Goal: Task Accomplishment & Management: Use online tool/utility

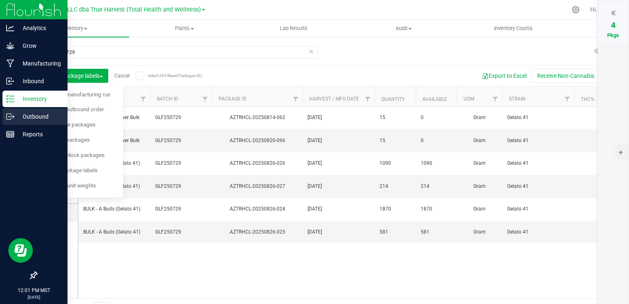
click at [47, 114] on p "Outbound" at bounding box center [38, 117] width 49 height 10
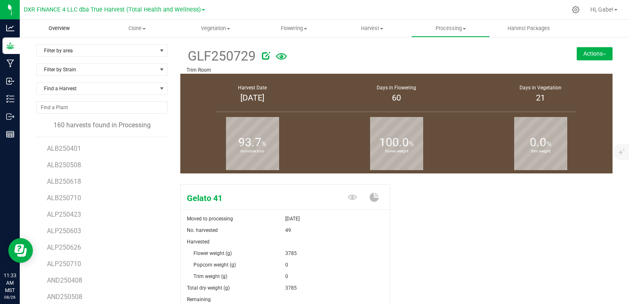
scroll to position [122, 0]
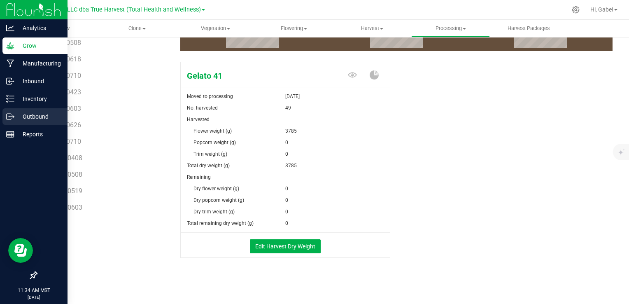
click at [33, 109] on div "Outbound" at bounding box center [34, 116] width 65 height 16
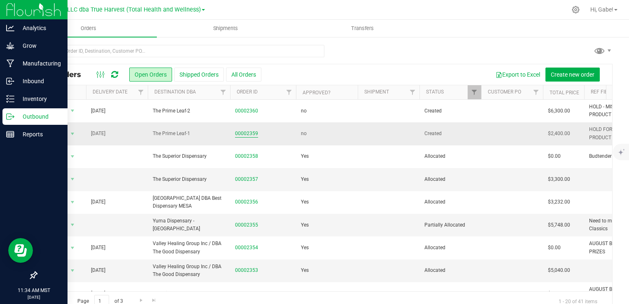
click at [249, 135] on link "00002359" at bounding box center [246, 134] width 23 height 8
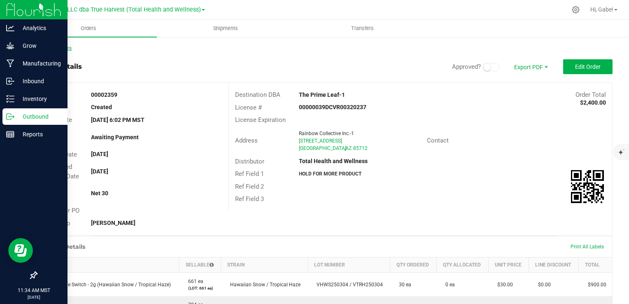
click at [48, 51] on link "Back to Orders" at bounding box center [53, 48] width 35 height 6
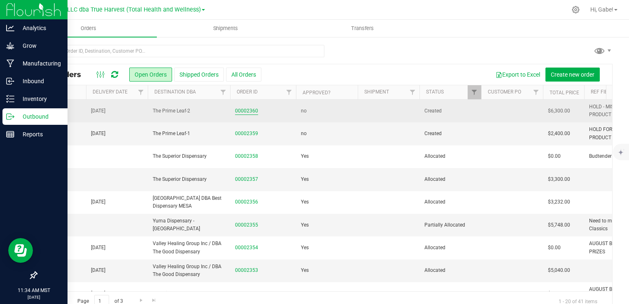
click at [245, 110] on link "00002360" at bounding box center [246, 111] width 23 height 8
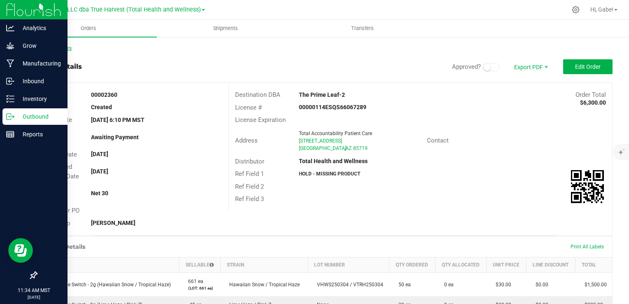
click at [58, 49] on link "Back to Orders" at bounding box center [53, 48] width 35 height 6
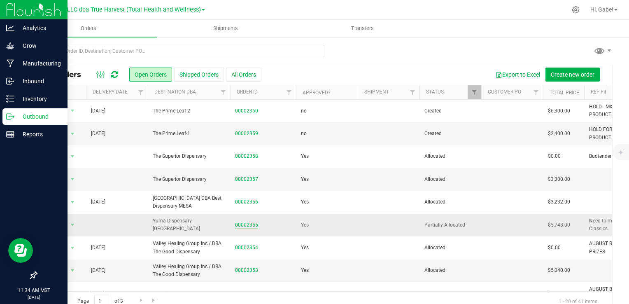
click at [244, 228] on link "00002355" at bounding box center [246, 225] width 23 height 8
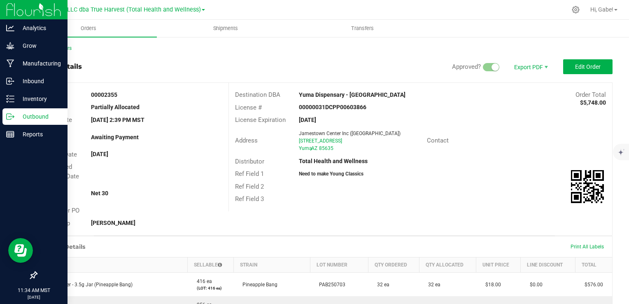
click at [54, 51] on div "Back to Orders" at bounding box center [324, 47] width 577 height 7
click at [59, 49] on link "Back to Orders" at bounding box center [53, 48] width 35 height 6
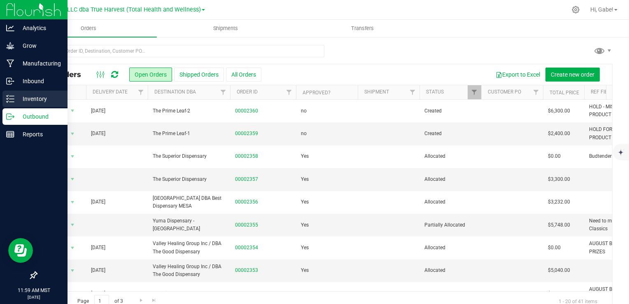
click at [13, 98] on icon at bounding box center [10, 99] width 8 height 8
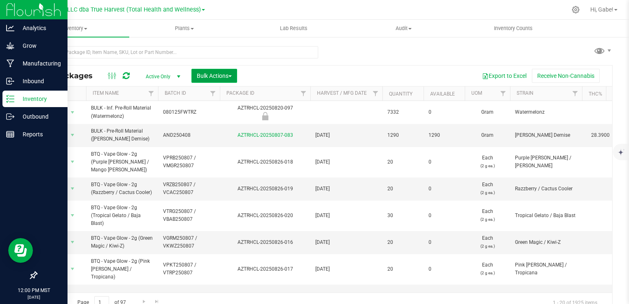
click at [212, 76] on span "Bulk Actions" at bounding box center [214, 75] width 35 height 7
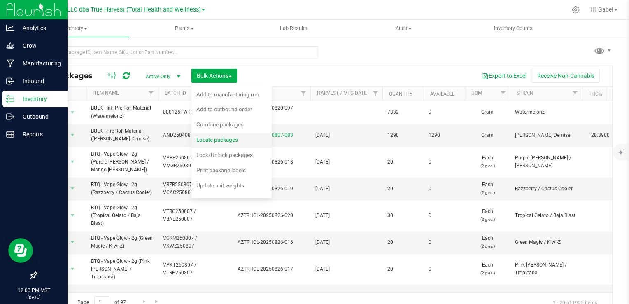
click at [232, 136] on span "Locate packages" at bounding box center [217, 139] width 42 height 7
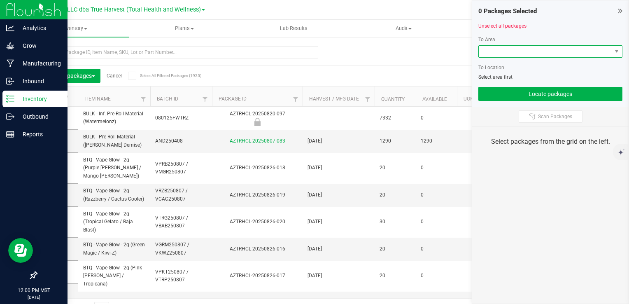
click at [523, 51] on span at bounding box center [545, 52] width 133 height 12
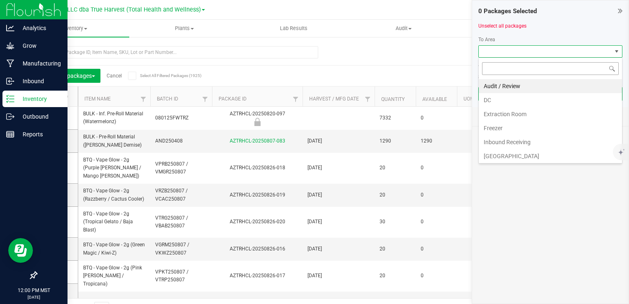
scroll to position [12, 144]
click at [512, 99] on li "DC" at bounding box center [550, 100] width 143 height 14
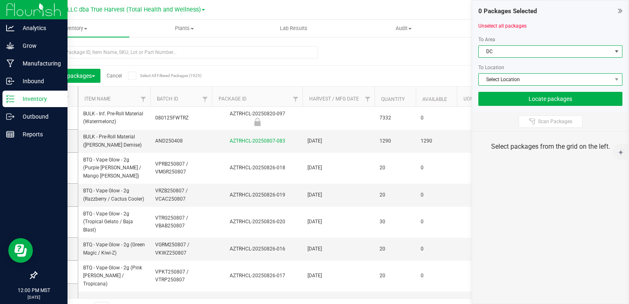
click at [509, 79] on span "Select Location" at bounding box center [545, 80] width 133 height 12
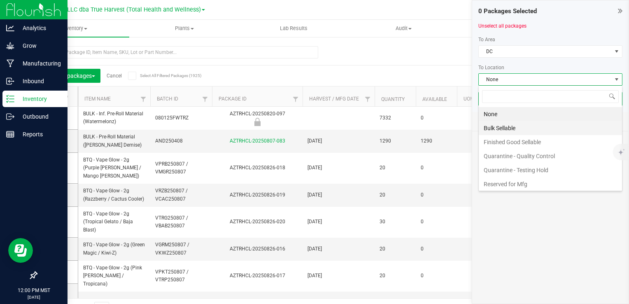
click at [517, 130] on li "Bulk Sellable" at bounding box center [550, 128] width 143 height 14
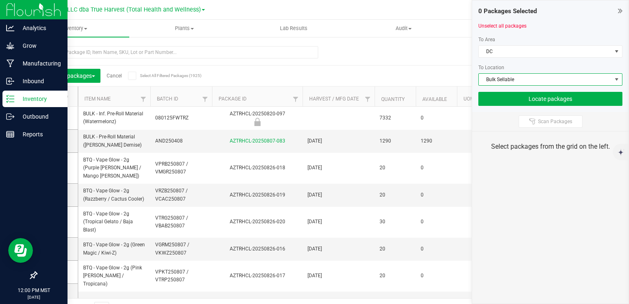
click at [495, 113] on div "Scan Packages" at bounding box center [550, 121] width 156 height 19
click at [532, 128] on div "Scan Packages" at bounding box center [550, 121] width 156 height 19
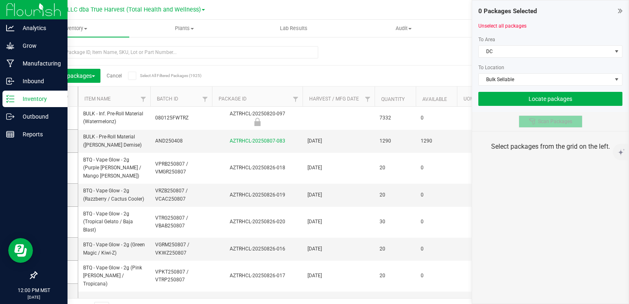
click at [530, 122] on icon at bounding box center [532, 121] width 7 height 7
click at [505, 121] on div "Scan Packages" at bounding box center [550, 121] width 156 height 19
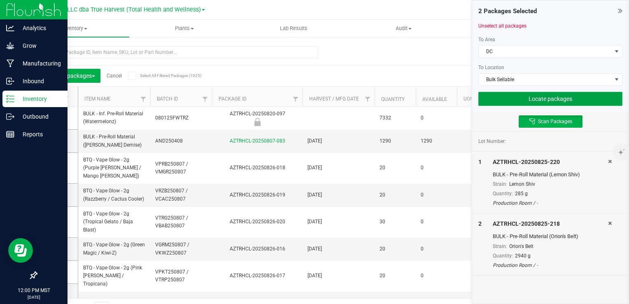
click at [572, 96] on button "Locate packages" at bounding box center [551, 99] width 144 height 14
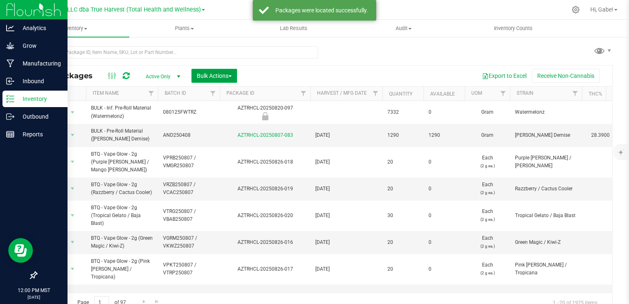
click at [225, 82] on button "Bulk Actions" at bounding box center [214, 76] width 46 height 14
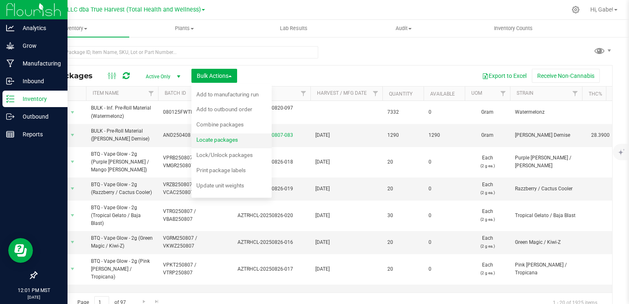
click at [234, 138] on span "Locate packages" at bounding box center [217, 139] width 42 height 7
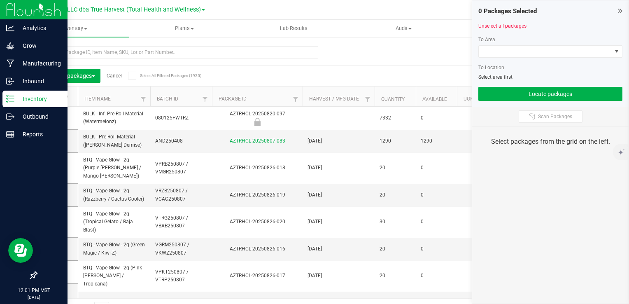
click at [511, 39] on div "To Area" at bounding box center [551, 39] width 144 height 7
click at [512, 49] on span at bounding box center [545, 52] width 133 height 12
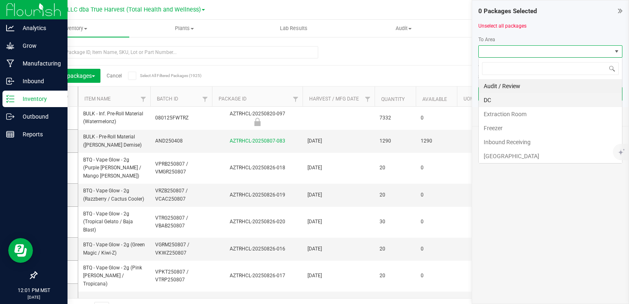
scroll to position [12, 144]
click at [499, 99] on li "DC" at bounding box center [550, 100] width 143 height 14
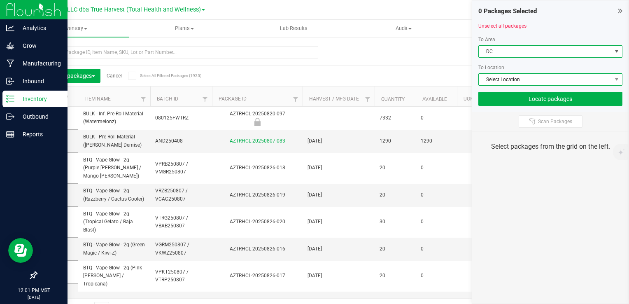
click at [525, 83] on span "Select Location" at bounding box center [545, 80] width 133 height 12
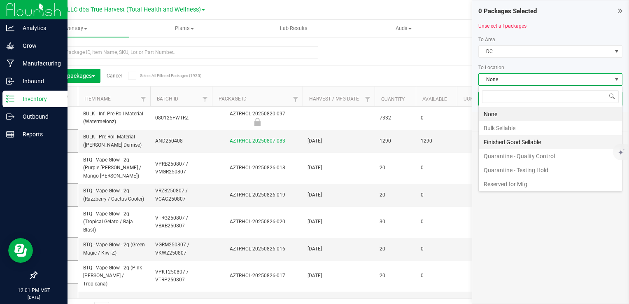
click at [525, 142] on li "Finished Good Sellable" at bounding box center [550, 142] width 143 height 14
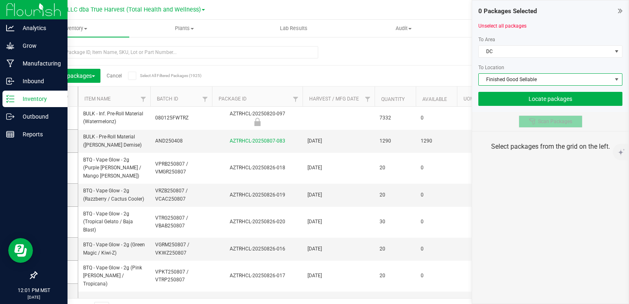
click at [535, 123] on icon at bounding box center [532, 121] width 7 height 7
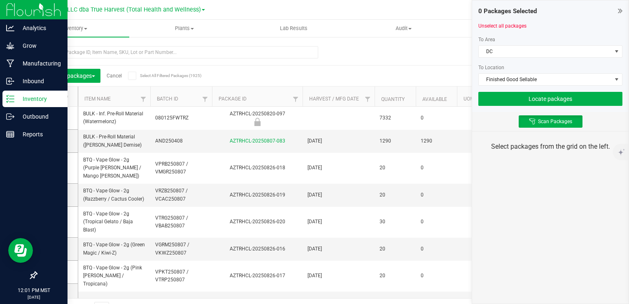
click at [494, 118] on div "Scan Packages" at bounding box center [550, 121] width 156 height 19
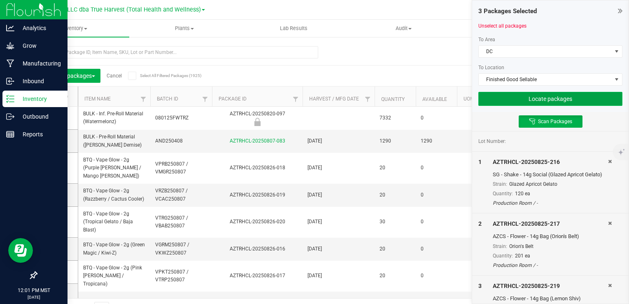
click at [503, 100] on button "Locate packages" at bounding box center [551, 99] width 144 height 14
